Goal: Task Accomplishment & Management: Manage account settings

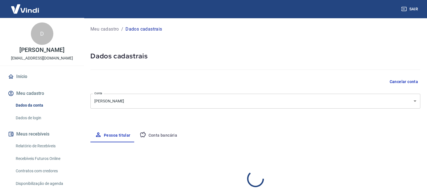
select select "MG"
select select "business"
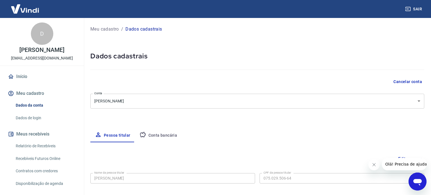
click at [416, 100] on body "Sair D DANIELE CARVALHO MARTINS dandinhacm@yahoo.com.br Início Meu cadastro Dad…" at bounding box center [215, 97] width 431 height 195
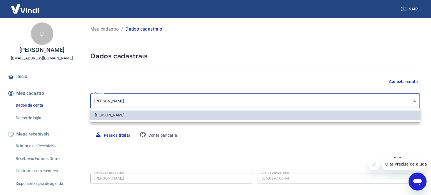
click at [416, 100] on div at bounding box center [215, 97] width 431 height 195
click at [257, 99] on body "Sair D DANIELE CARVALHO MARTINS dandinhacm@yahoo.com.br Início Meu cadastro Dad…" at bounding box center [215, 97] width 431 height 195
click at [257, 99] on div at bounding box center [215, 97] width 431 height 195
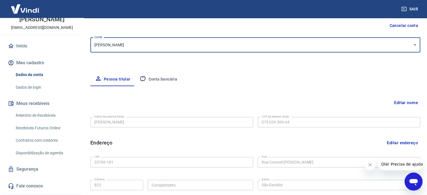
scroll to position [44, 0]
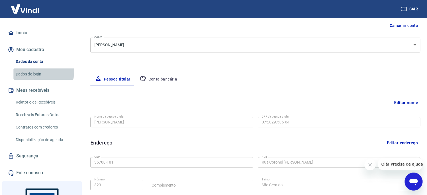
click at [29, 76] on link "Dados de login" at bounding box center [45, 75] width 64 height 12
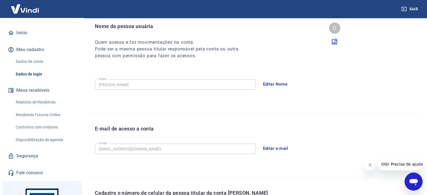
click at [274, 149] on button "Editar e-mail" at bounding box center [275, 149] width 31 height 12
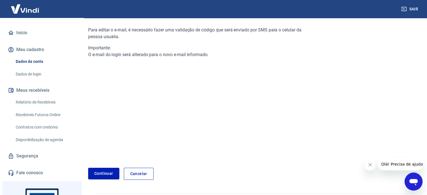
scroll to position [69, 0]
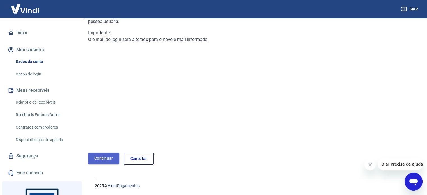
click at [99, 163] on link "Continuar" at bounding box center [103, 159] width 31 height 12
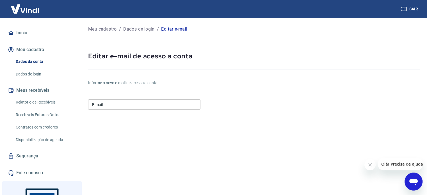
click at [108, 105] on input "E-mail" at bounding box center [144, 104] width 112 height 10
type input "[PERSON_NAME][EMAIL_ADDRESS][DOMAIN_NAME]"
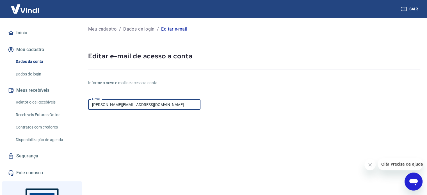
click at [207, 127] on form "E-mail daniele.carvalho@asteraplanejamento.com.br E-mail Continuar Cancelar" at bounding box center [199, 170] width 222 height 147
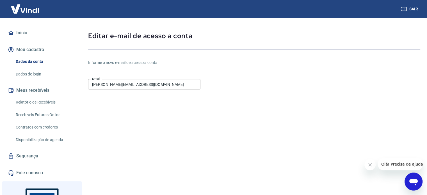
scroll to position [80, 0]
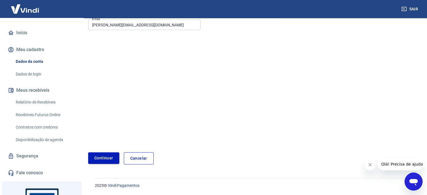
click at [96, 156] on button "Continuar" at bounding box center [103, 158] width 31 height 12
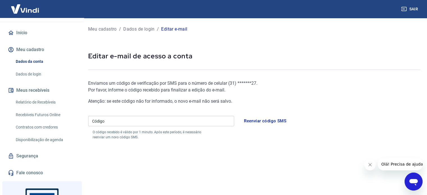
click at [135, 129] on div "Código Código O código recebido é válido por 1 minuto. Após este período, é nec…" at bounding box center [161, 127] width 146 height 26
click at [134, 123] on input "Código" at bounding box center [161, 121] width 146 height 10
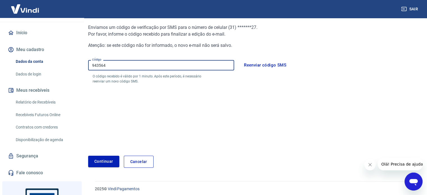
scroll to position [59, 0]
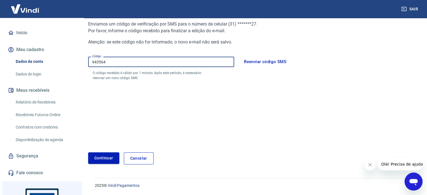
type input "943564"
click at [96, 163] on button "Continuar" at bounding box center [103, 158] width 31 height 12
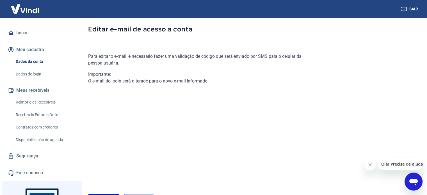
scroll to position [28, 0]
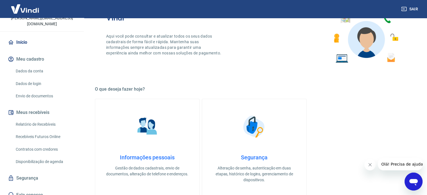
scroll to position [140, 0]
click at [34, 65] on link "Dados da conta" at bounding box center [45, 71] width 64 height 12
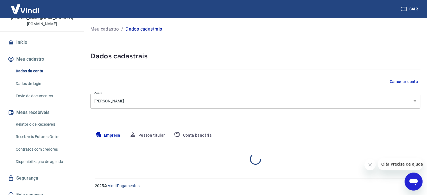
select select "MG"
select select "business"
click at [148, 140] on button "Pessoa titular" at bounding box center [147, 135] width 45 height 13
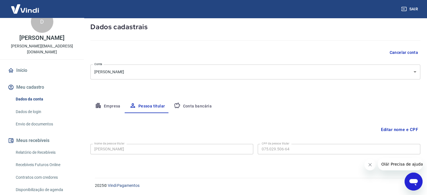
scroll to position [40, 0]
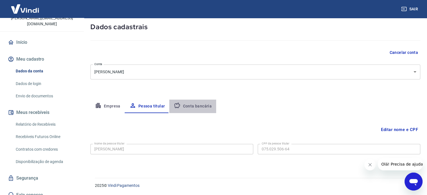
click at [193, 108] on button "Conta bancária" at bounding box center [192, 106] width 47 height 13
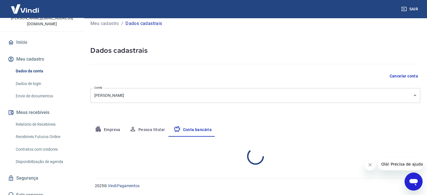
select select "1"
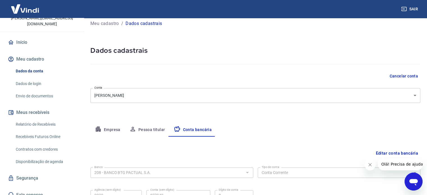
scroll to position [29, 0]
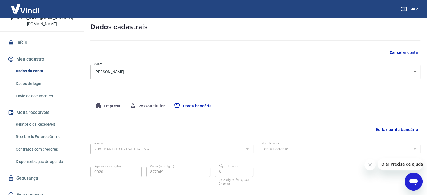
click at [397, 51] on button "Cancelar conta" at bounding box center [403, 52] width 33 height 10
